Goal: Information Seeking & Learning: Learn about a topic

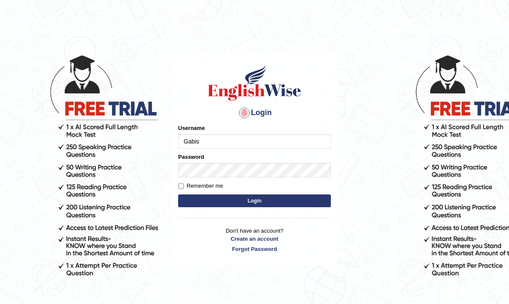
type input "Gabis"
click at [182, 185] on input "Remember me" at bounding box center [181, 186] width 6 height 6
checkbox input "true"
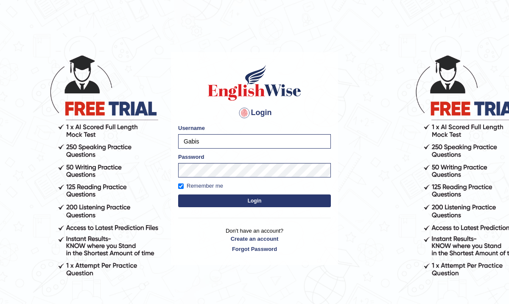
click at [254, 199] on button "Login" at bounding box center [254, 200] width 153 height 13
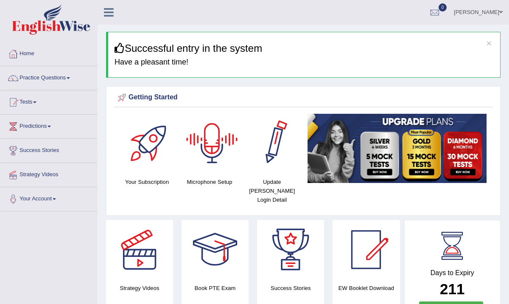
click at [209, 143] on div at bounding box center [211, 143] width 59 height 59
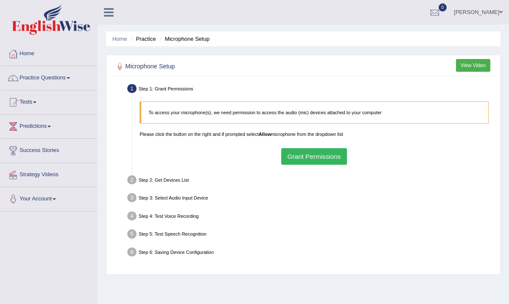
click at [319, 160] on button "Grant Permissions" at bounding box center [314, 156] width 66 height 17
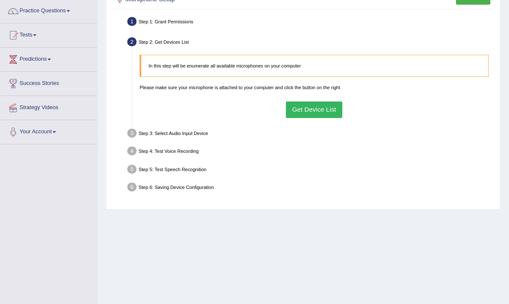
scroll to position [67, 0]
click at [312, 109] on button "Get Device List" at bounding box center [314, 110] width 56 height 17
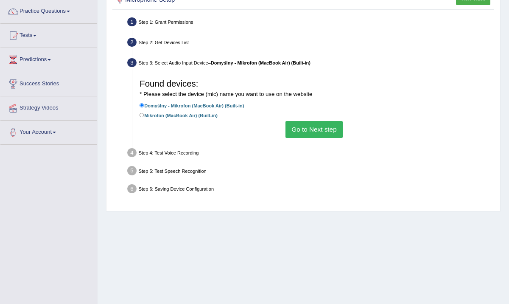
click at [318, 132] on button "Go to Next step" at bounding box center [314, 129] width 57 height 17
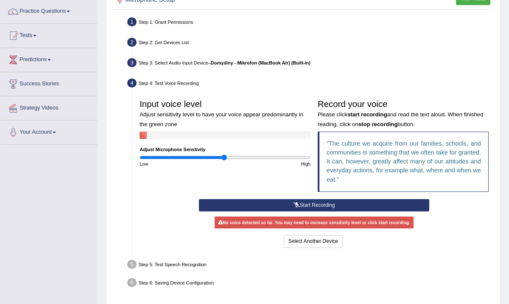
click at [318, 202] on button "Start Recording" at bounding box center [314, 205] width 230 height 12
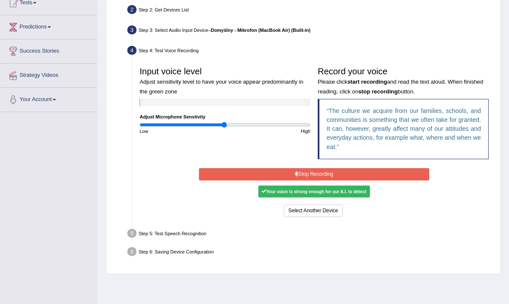
scroll to position [104, 0]
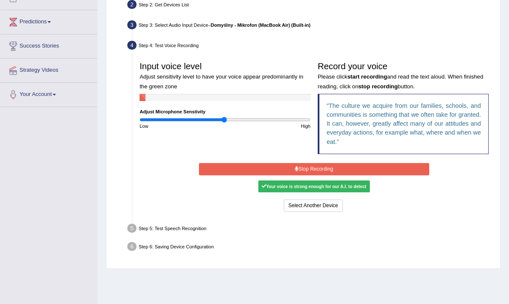
click at [306, 165] on button "Stop Recording" at bounding box center [314, 169] width 230 height 12
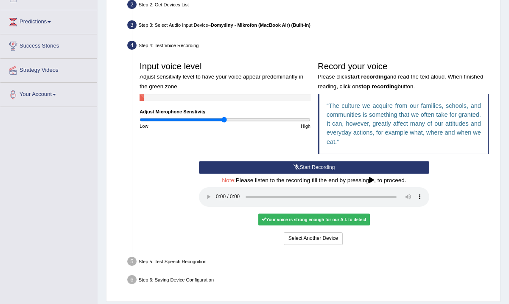
click at [490, 180] on div "Start Recording Stop Recording Note: Please listen to the recording till the en…" at bounding box center [314, 203] width 356 height 85
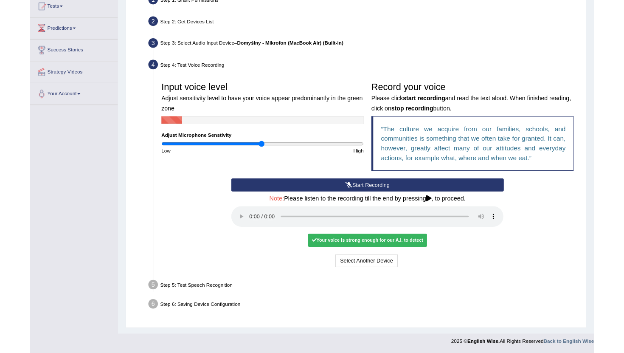
scroll to position [132, 0]
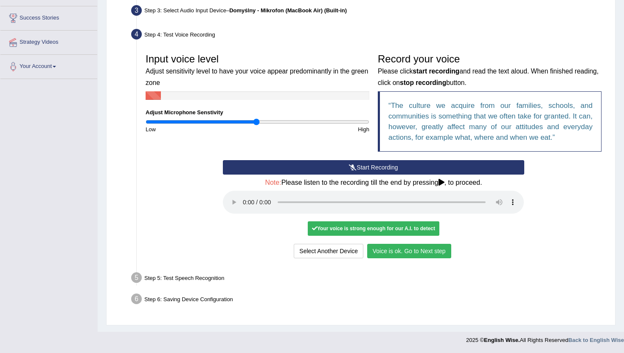
click at [387, 252] on button "Voice is ok. Go to Next step" at bounding box center [409, 251] width 84 height 14
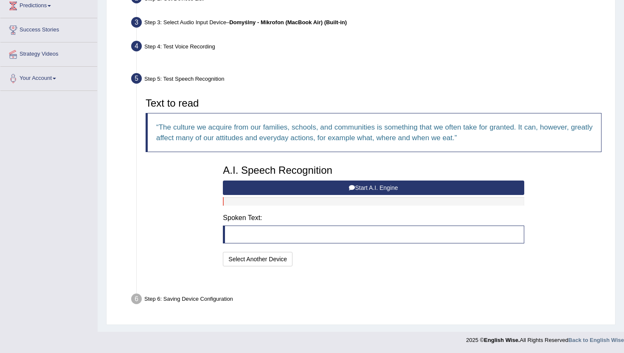
scroll to position [99, 0]
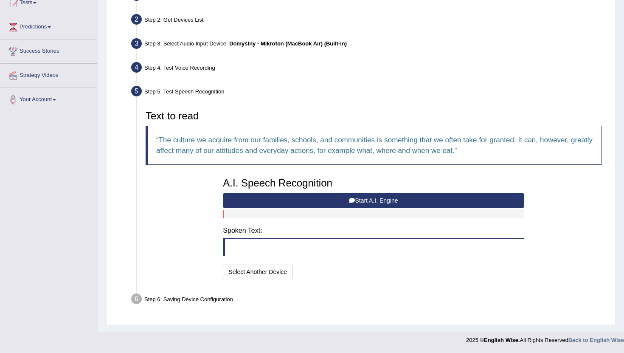
click at [319, 202] on button "Start A.I. Engine" at bounding box center [373, 200] width 301 height 14
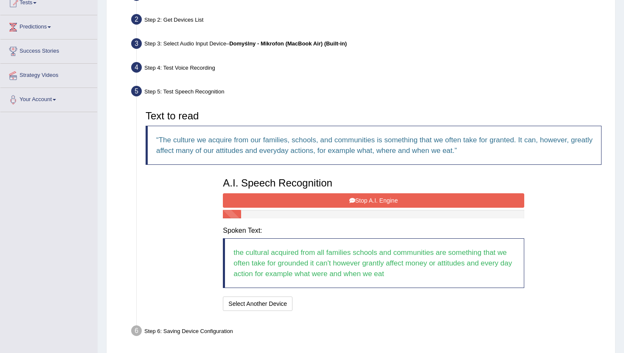
click at [319, 202] on button "Stop A.I. Engine" at bounding box center [373, 200] width 301 height 14
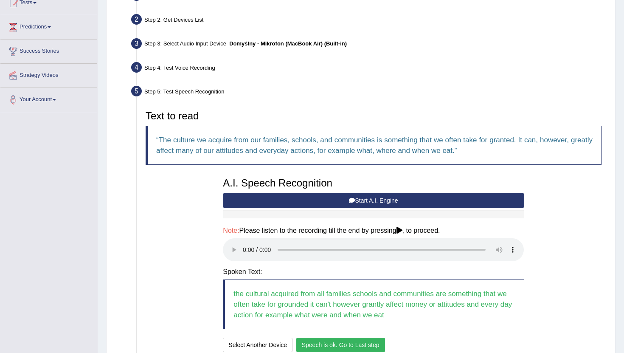
click at [335, 303] on button "Speech is ok. Go to Last step" at bounding box center [340, 344] width 89 height 14
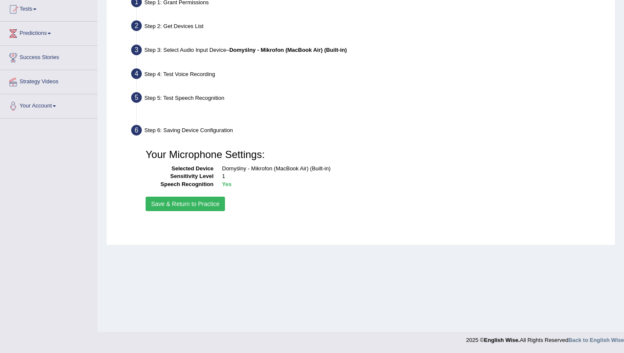
scroll to position [93, 0]
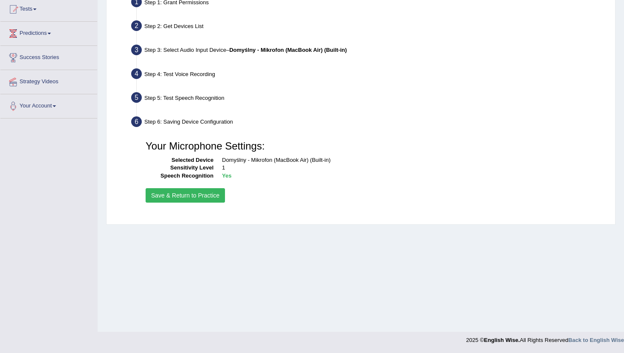
click at [206, 194] on button "Save & Return to Practice" at bounding box center [185, 195] width 79 height 14
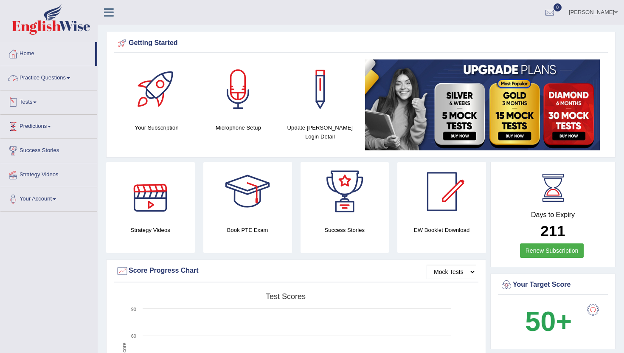
click at [52, 79] on link "Practice Questions" at bounding box center [48, 76] width 97 height 21
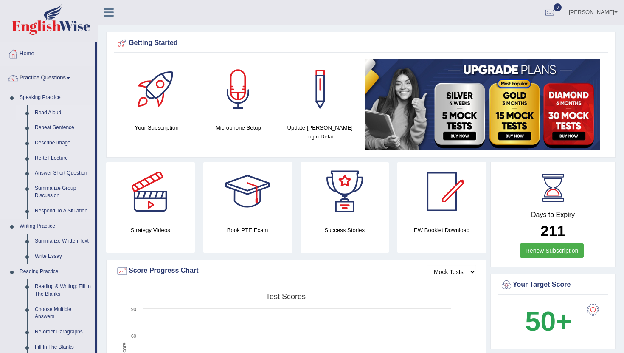
click at [46, 110] on link "Read Aloud" at bounding box center [63, 112] width 64 height 15
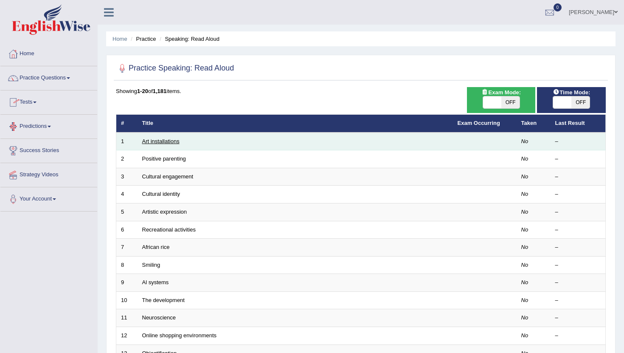
click at [152, 140] on link "Art installations" at bounding box center [160, 141] width 37 height 6
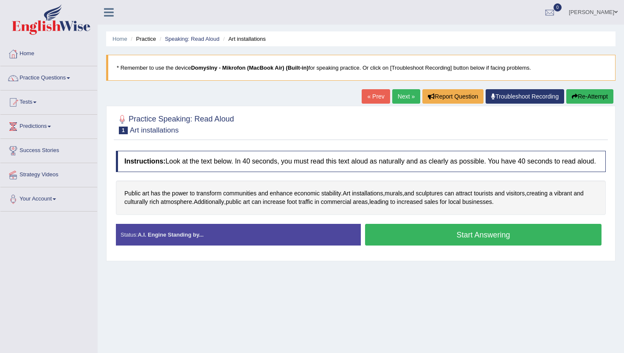
click at [398, 243] on button "Start Answering" at bounding box center [483, 235] width 236 height 22
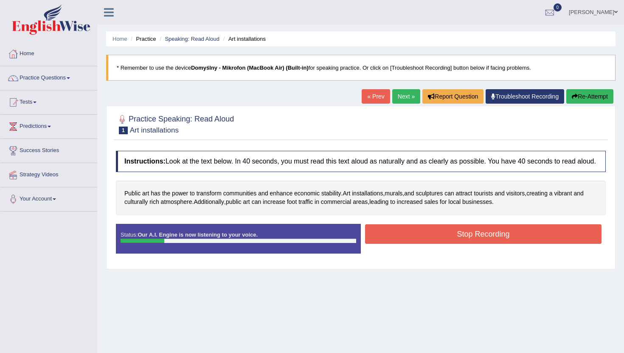
click at [398, 243] on button "Stop Recording" at bounding box center [483, 234] width 236 height 20
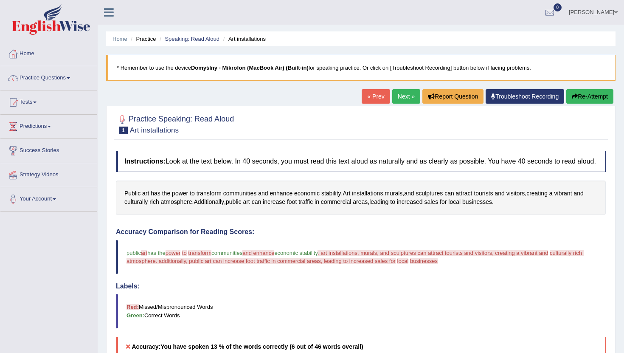
click at [43, 77] on link "Practice Questions" at bounding box center [48, 76] width 97 height 21
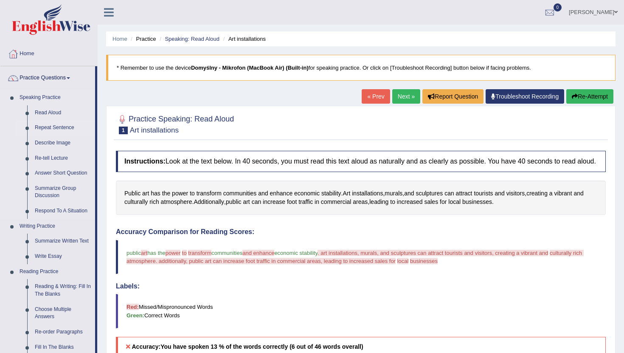
click at [43, 128] on link "Repeat Sentence" at bounding box center [63, 127] width 64 height 15
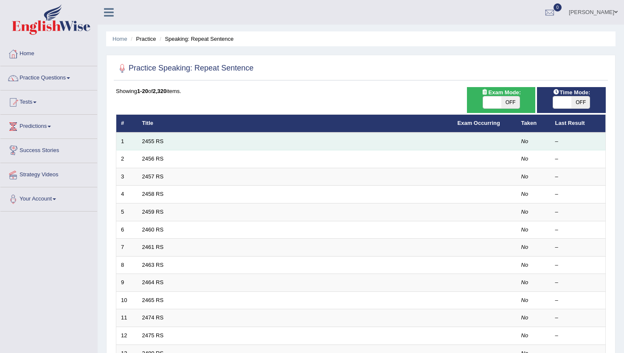
click at [166, 139] on td "2455 RS" at bounding box center [294, 141] width 315 height 18
click at [160, 140] on link "2455 RS" at bounding box center [153, 141] width 22 height 6
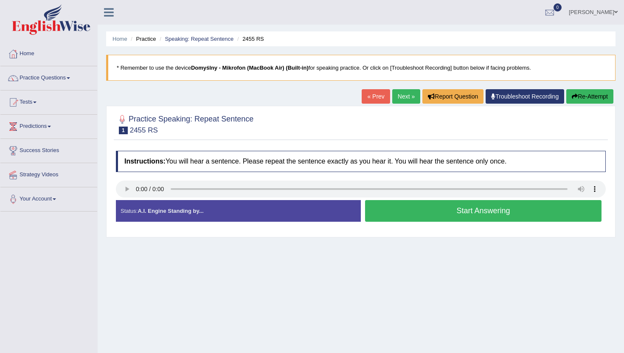
click at [296, 280] on div "Home Practice Speaking: Repeat Sentence 2455 RS * Remember to use the device Do…" at bounding box center [361, 212] width 526 height 424
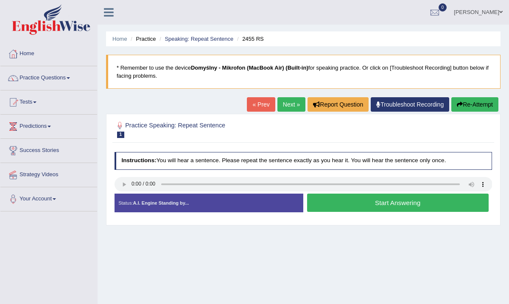
click at [361, 203] on button "Start Answering" at bounding box center [398, 202] width 182 height 18
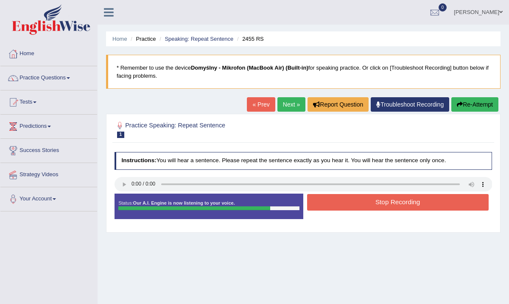
click at [361, 203] on button "Stop Recording" at bounding box center [398, 202] width 182 height 17
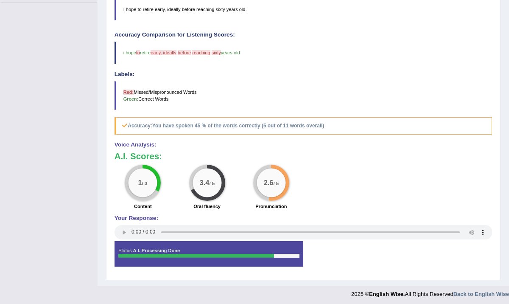
scroll to position [209, 0]
